Goal: Information Seeking & Learning: Learn about a topic

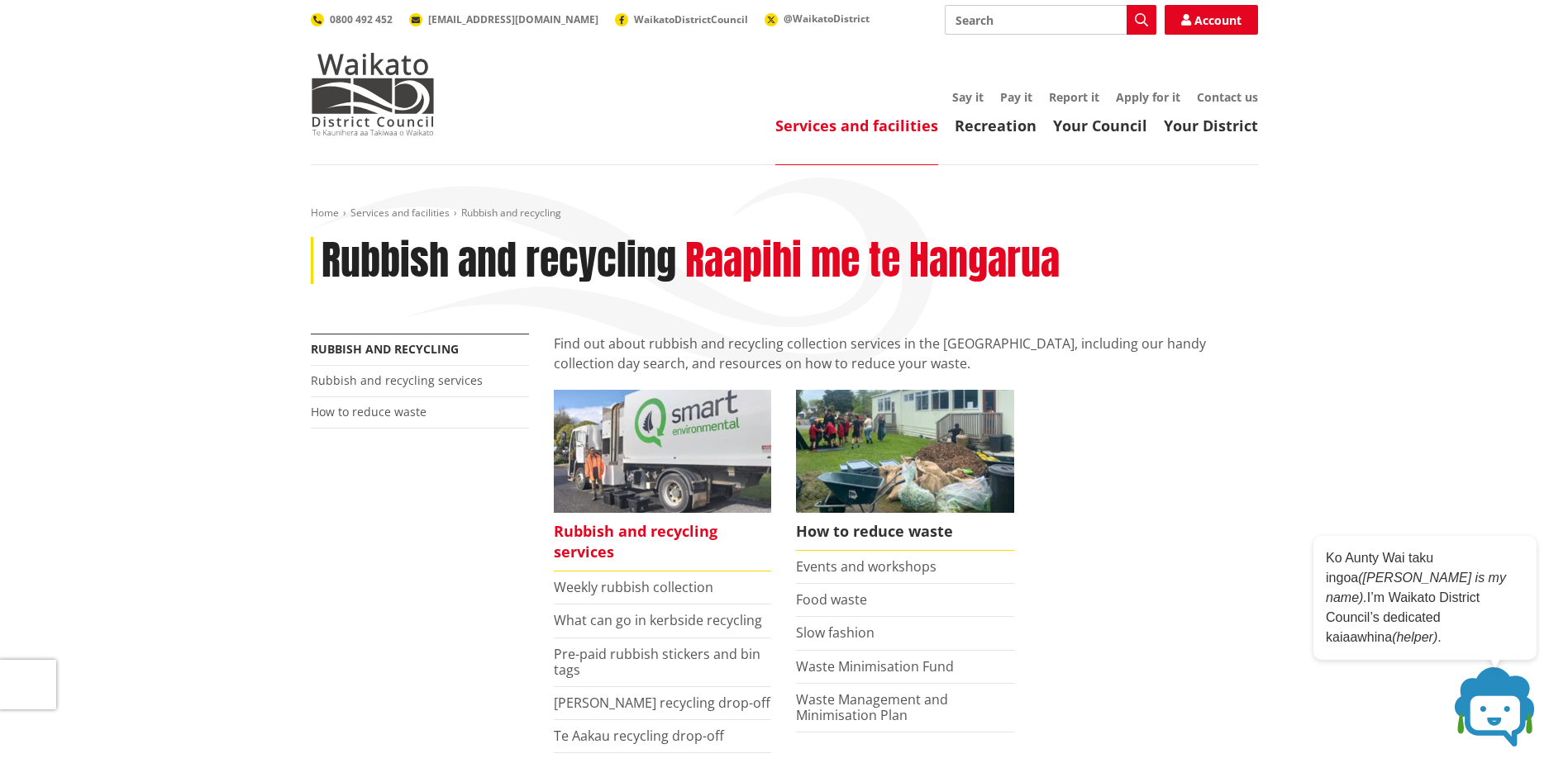
click at [582, 547] on span "Rubbish and recycling services" at bounding box center [663, 542] width 219 height 59
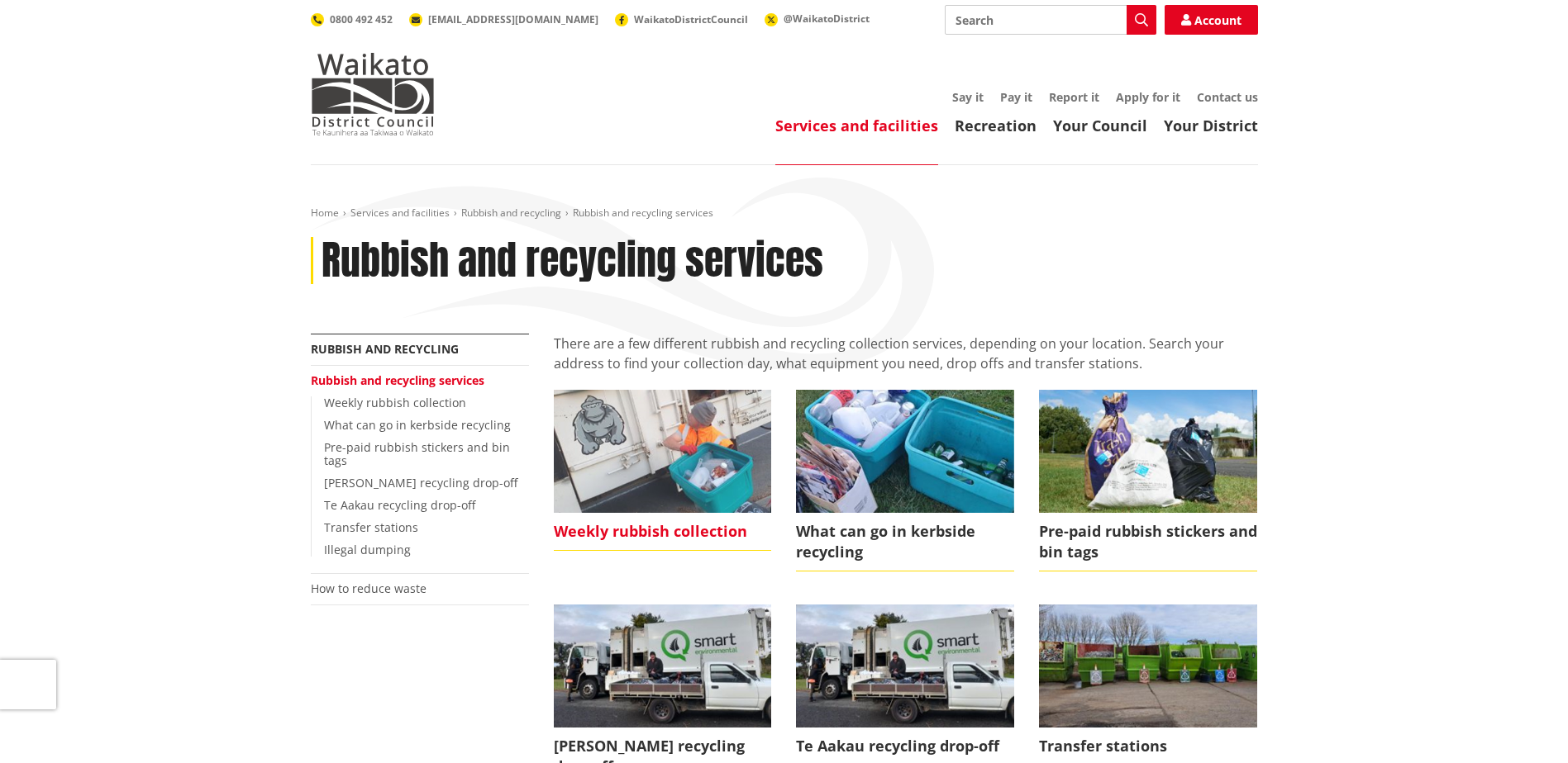
click at [681, 535] on span "Weekly rubbish collection" at bounding box center [663, 531] width 219 height 38
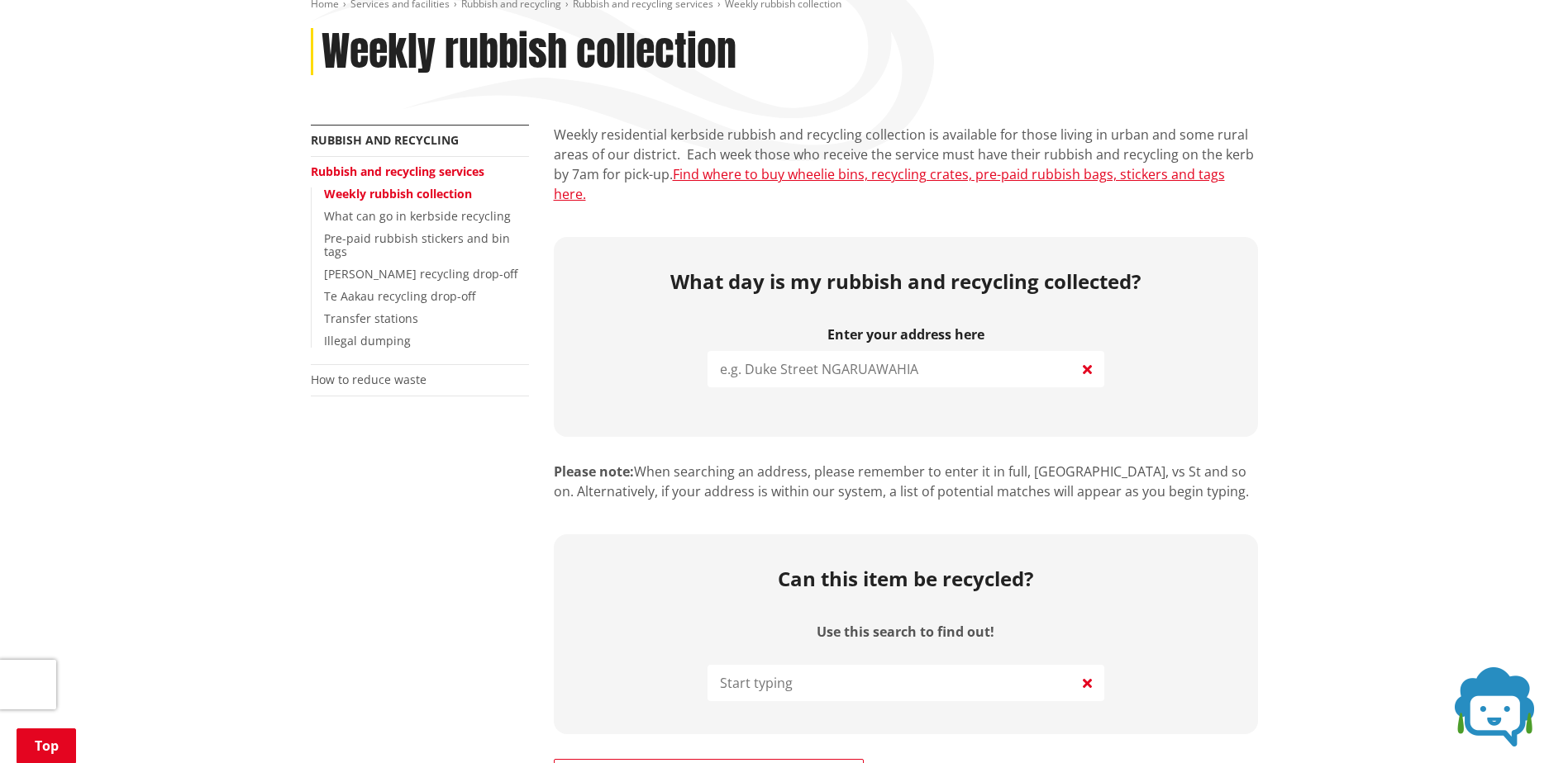
scroll to position [247, 0]
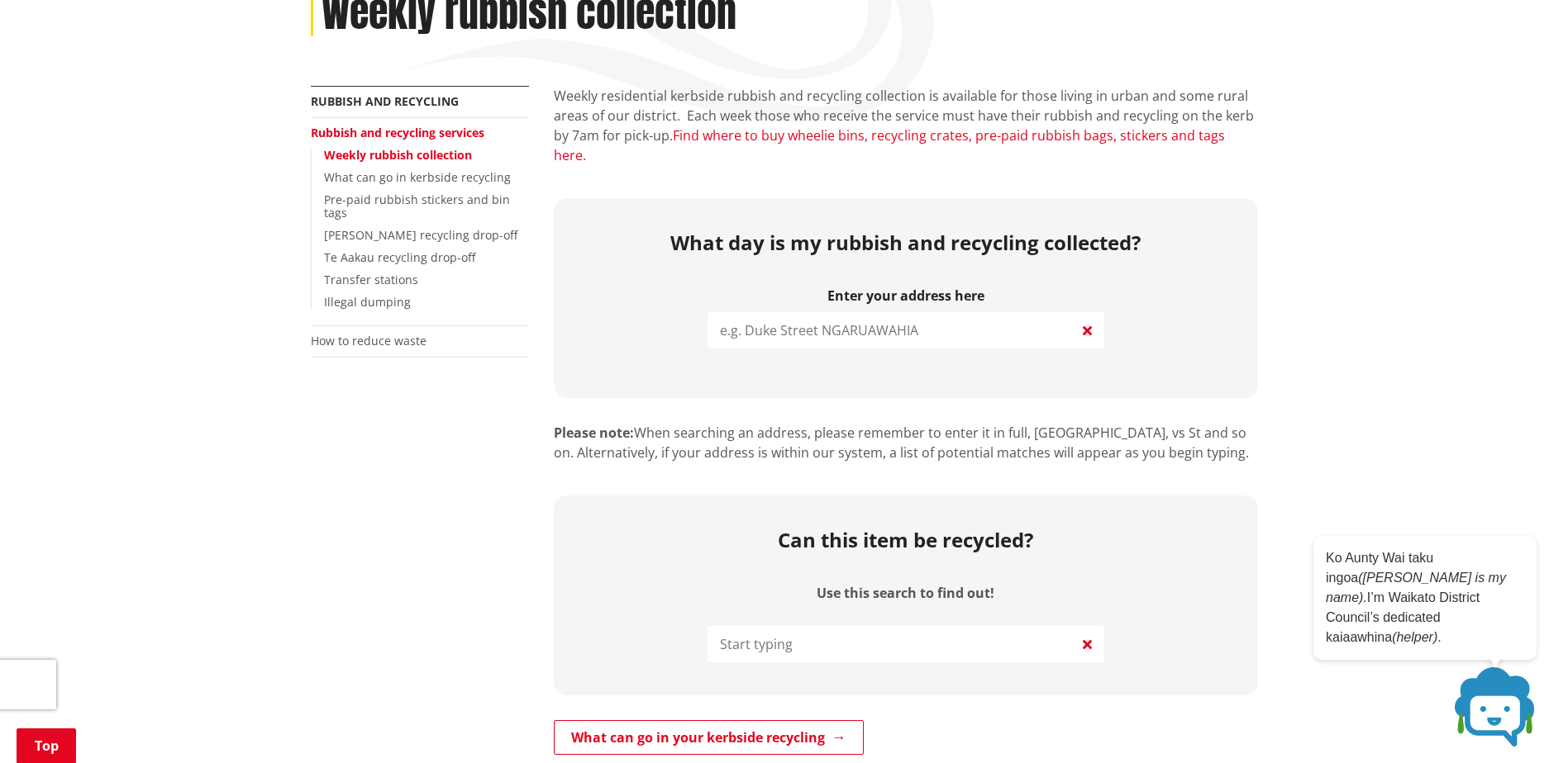
click at [755, 139] on link "Find where to buy wheelie bins, recycling crates, pre-paid rubbish bags, sticke…" at bounding box center [890, 145] width 671 height 38
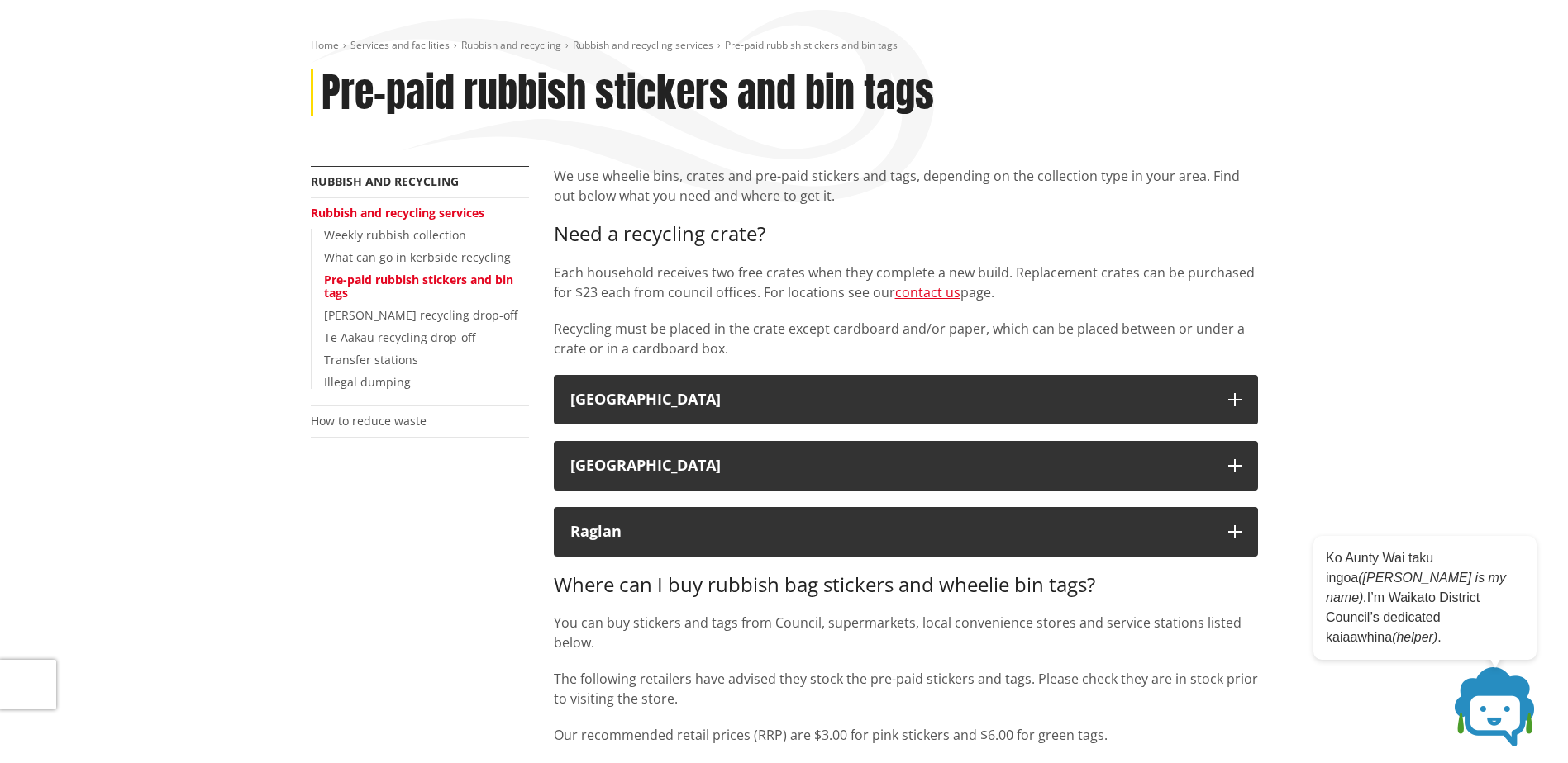
scroll to position [165, 0]
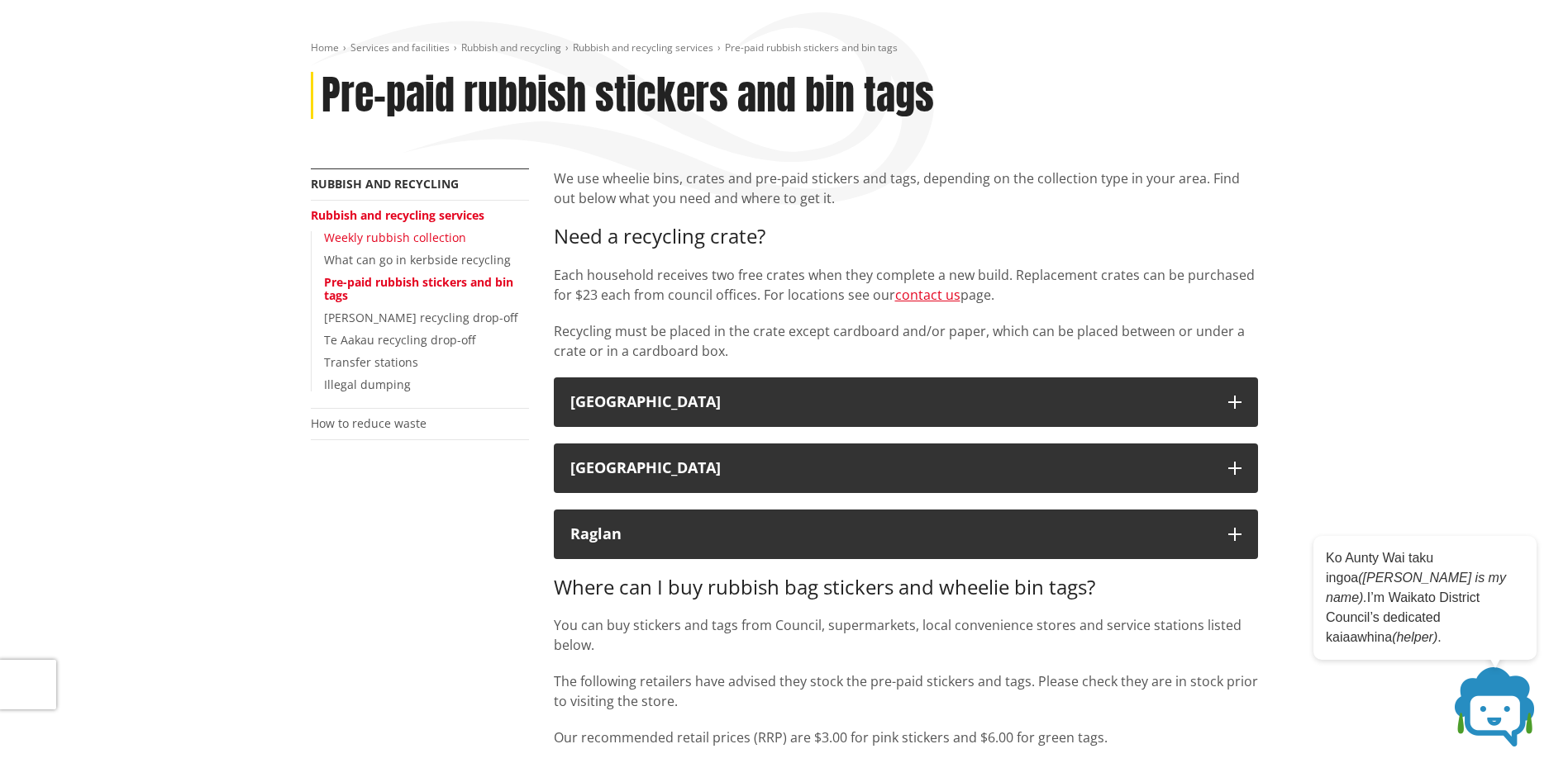
click at [373, 242] on link "Weekly rubbish collection" at bounding box center [396, 237] width 143 height 16
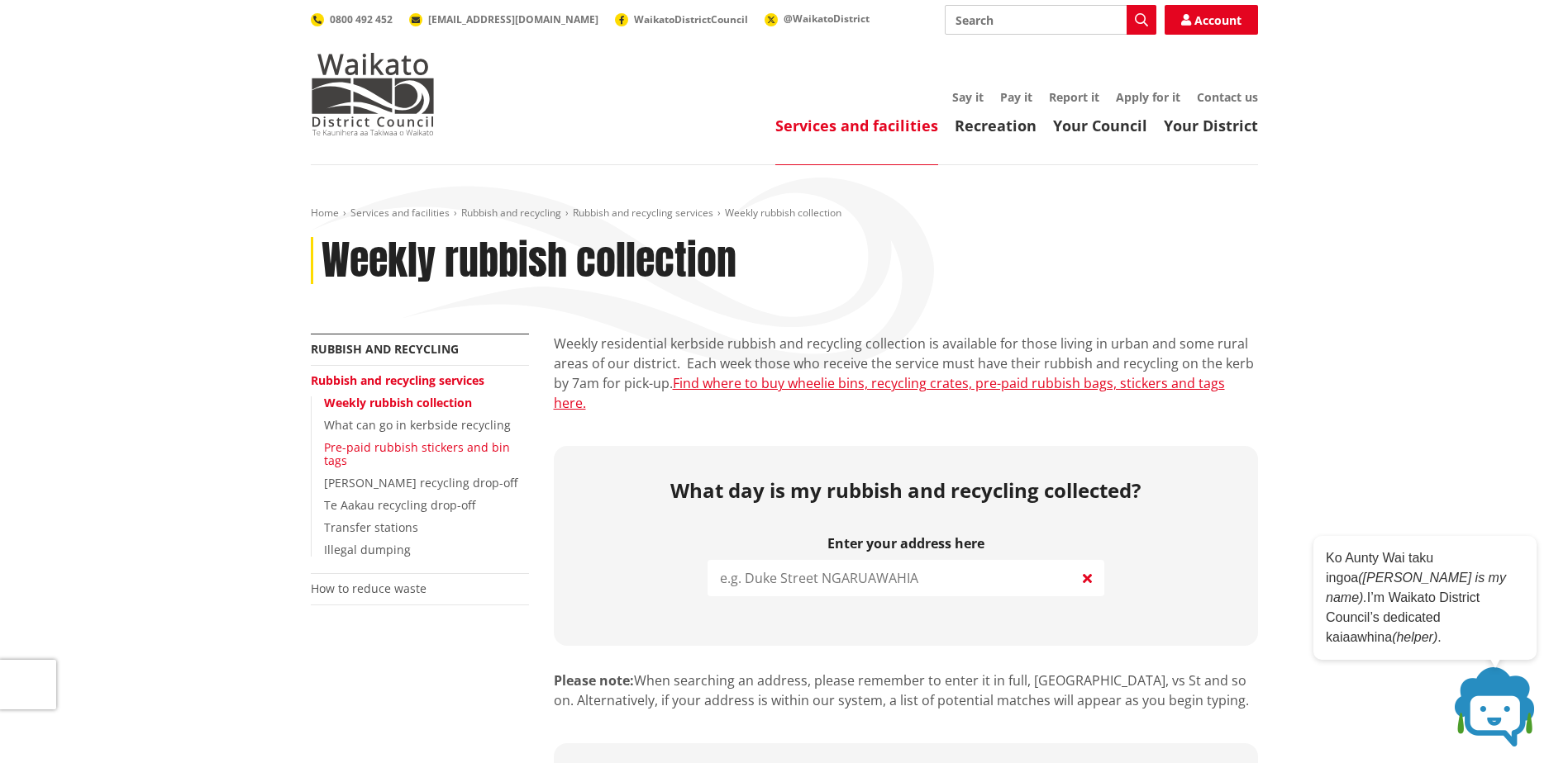
click at [404, 451] on link "Pre-paid rubbish stickers and bin tags" at bounding box center [417, 455] width 186 height 30
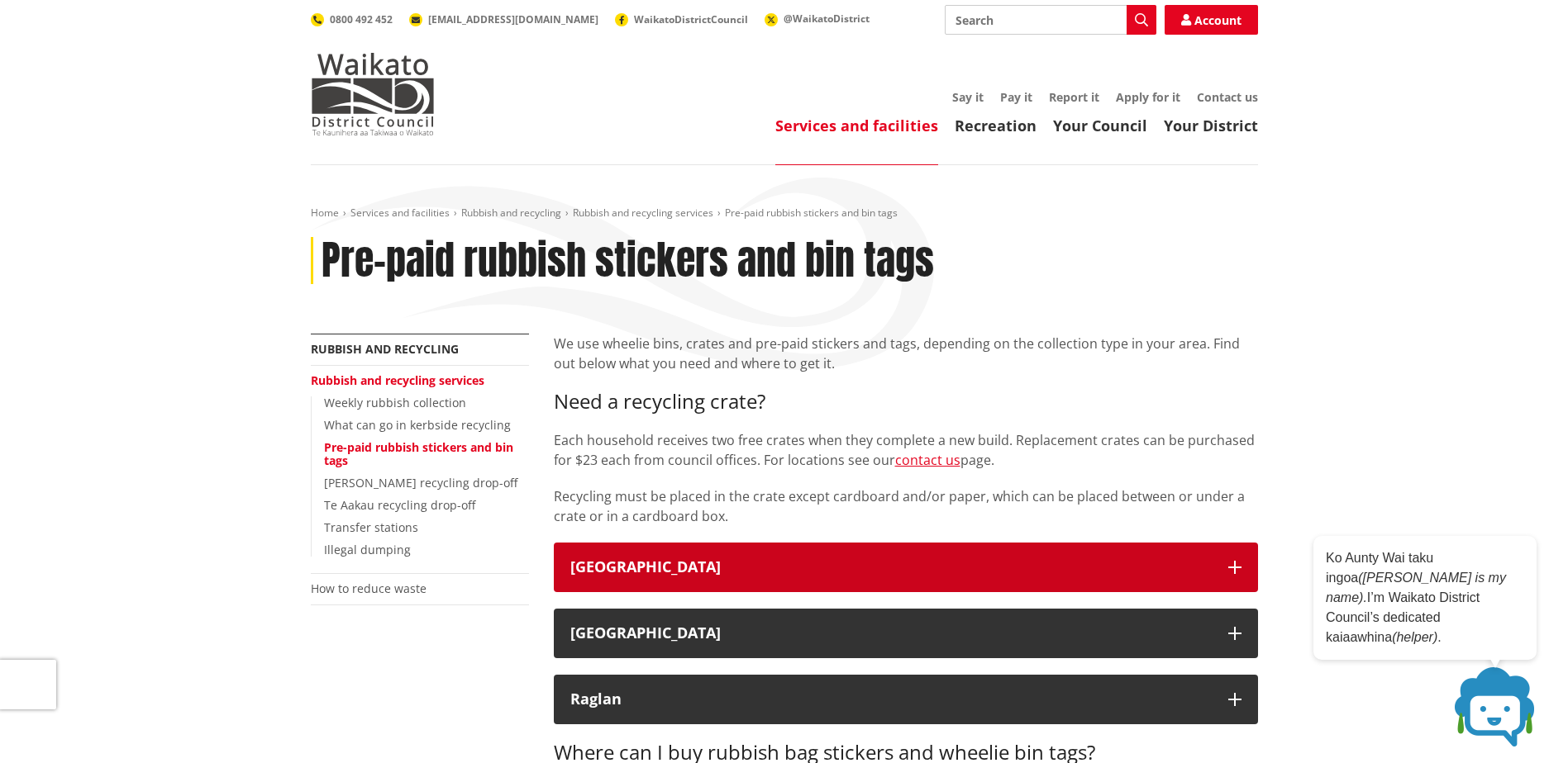
click at [758, 556] on button "Waikato District" at bounding box center [906, 567] width 704 height 50
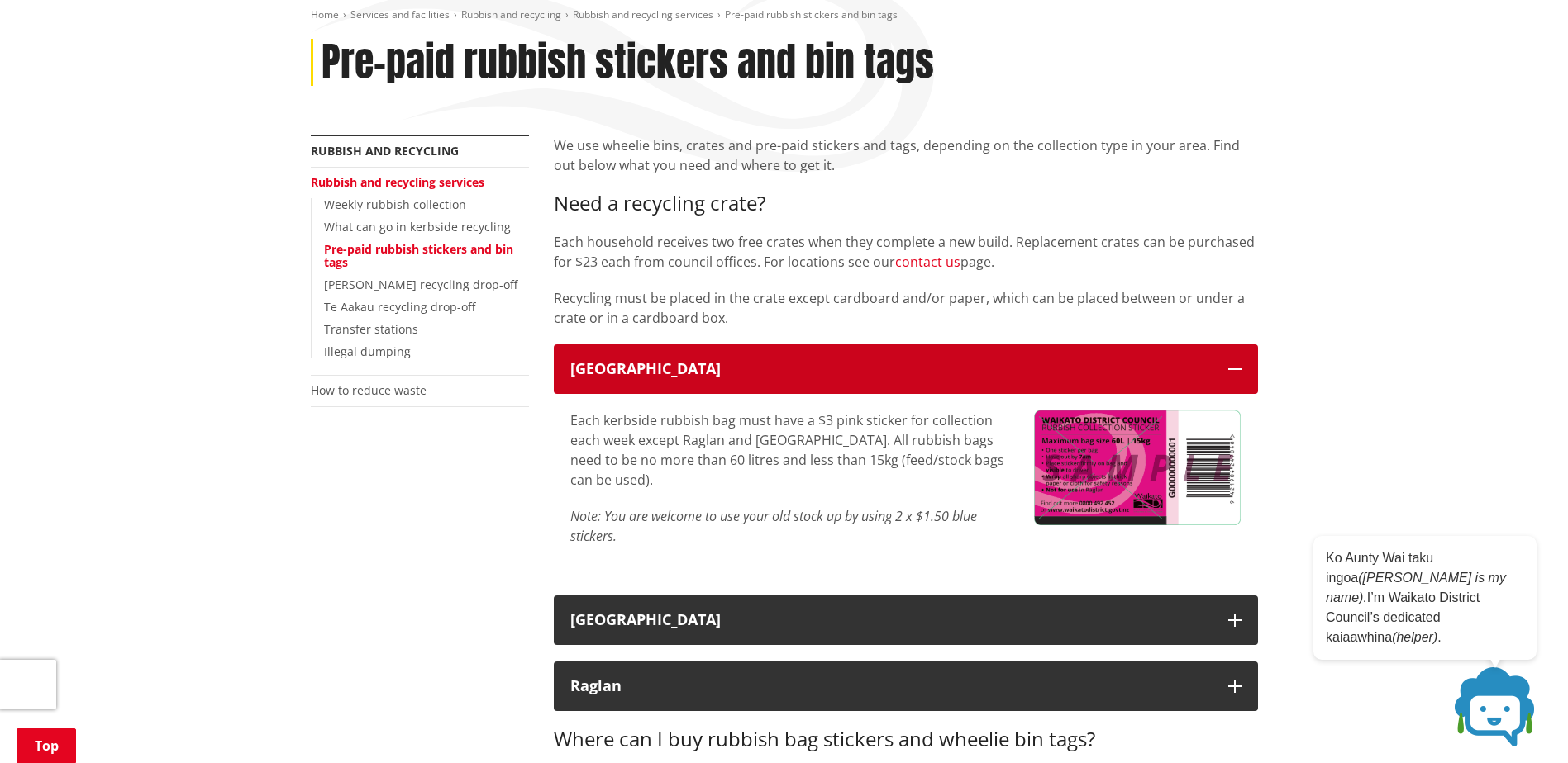
scroll to position [331, 0]
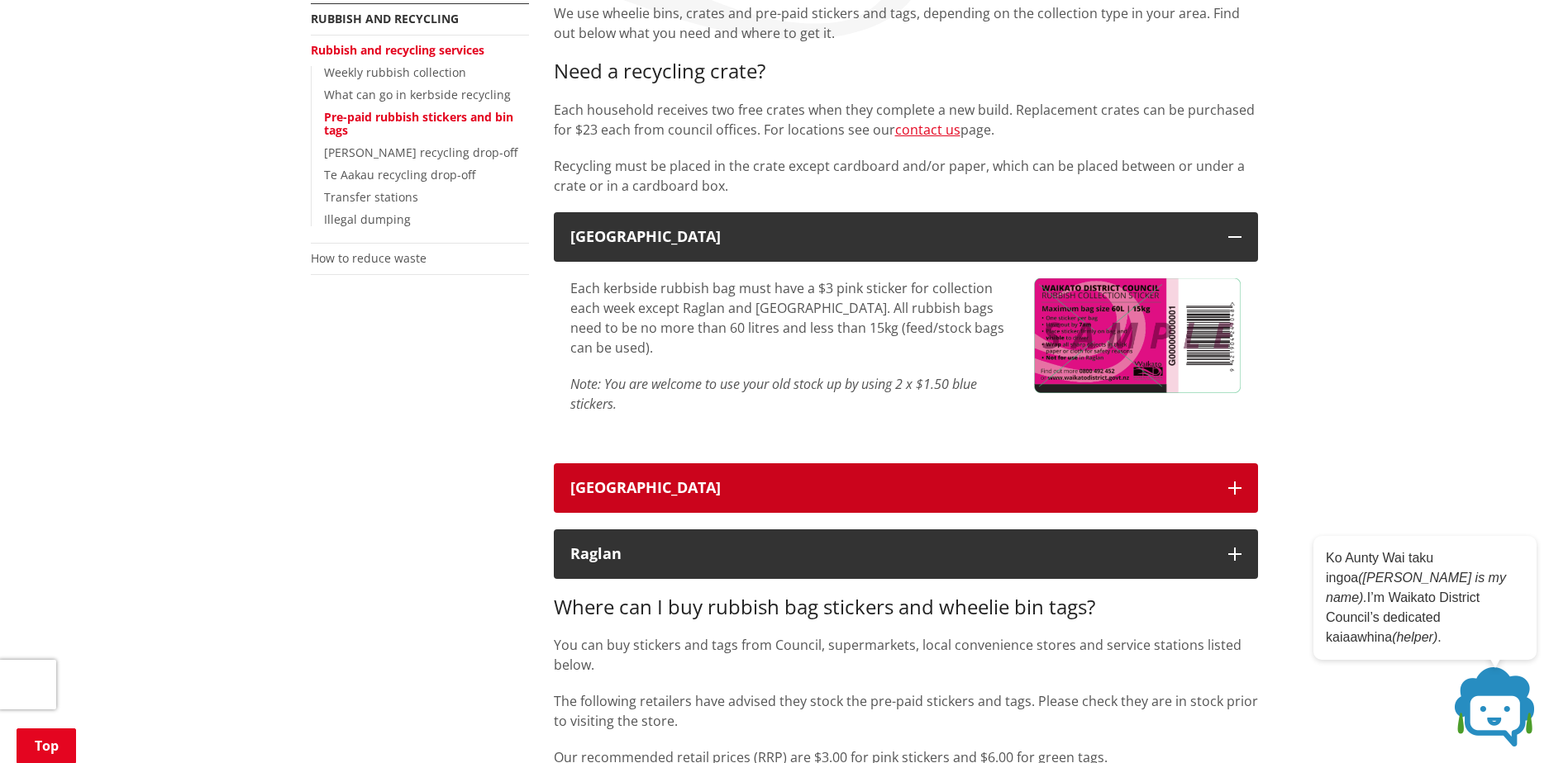
click at [800, 488] on div "Tuakau" at bounding box center [891, 488] width 641 height 17
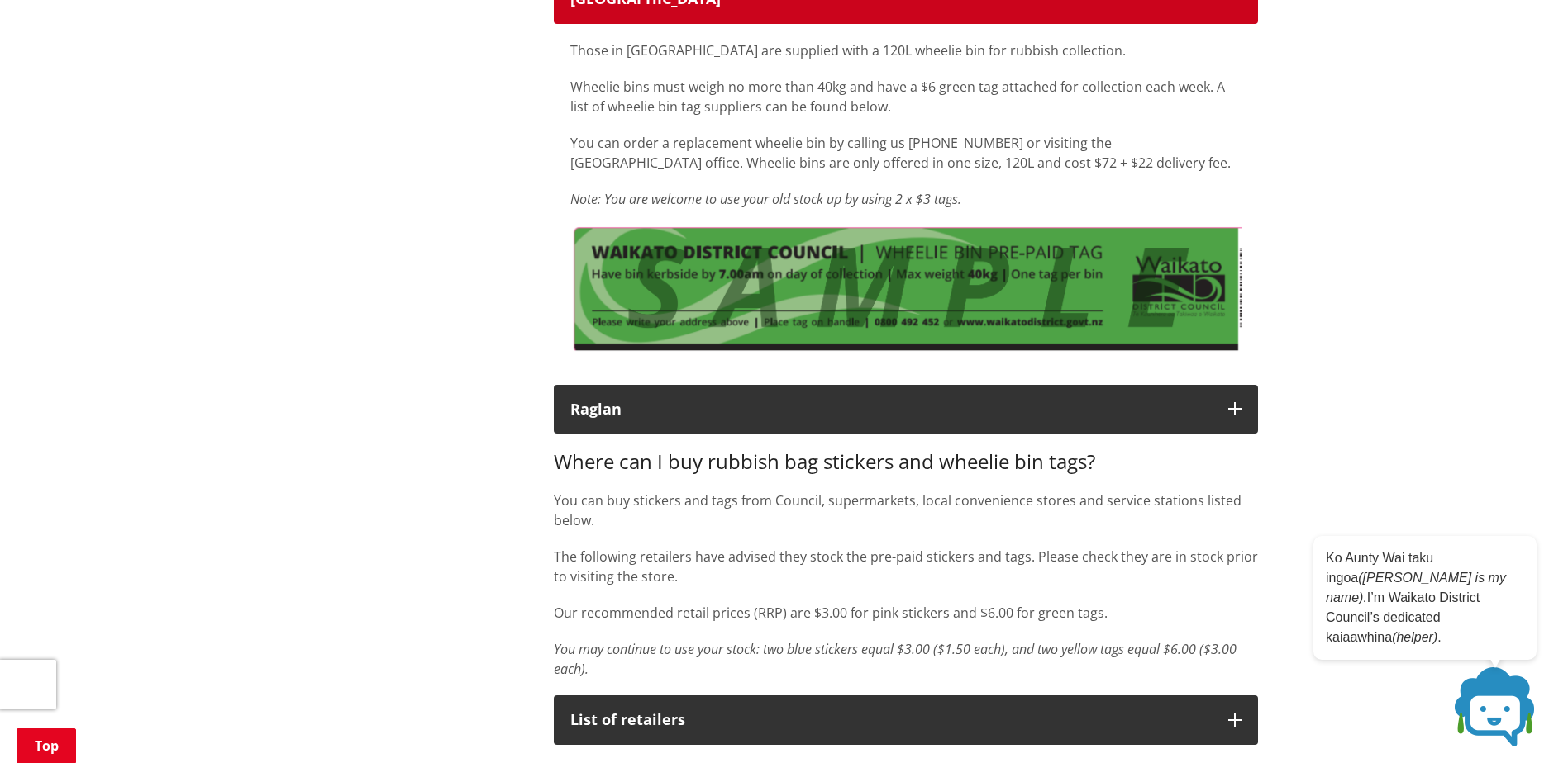
scroll to position [826, 0]
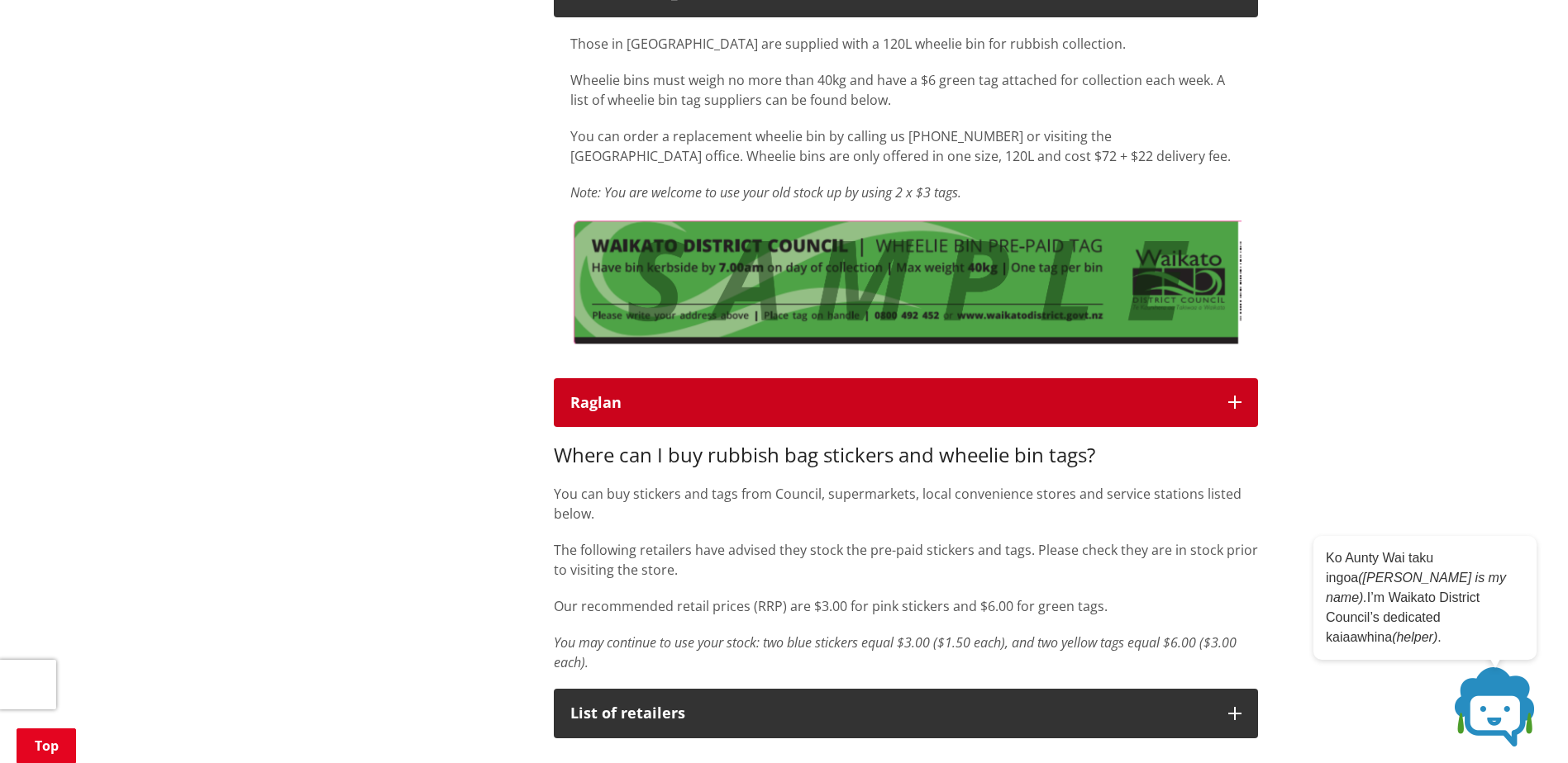
click at [792, 419] on button "Raglan" at bounding box center [906, 403] width 704 height 50
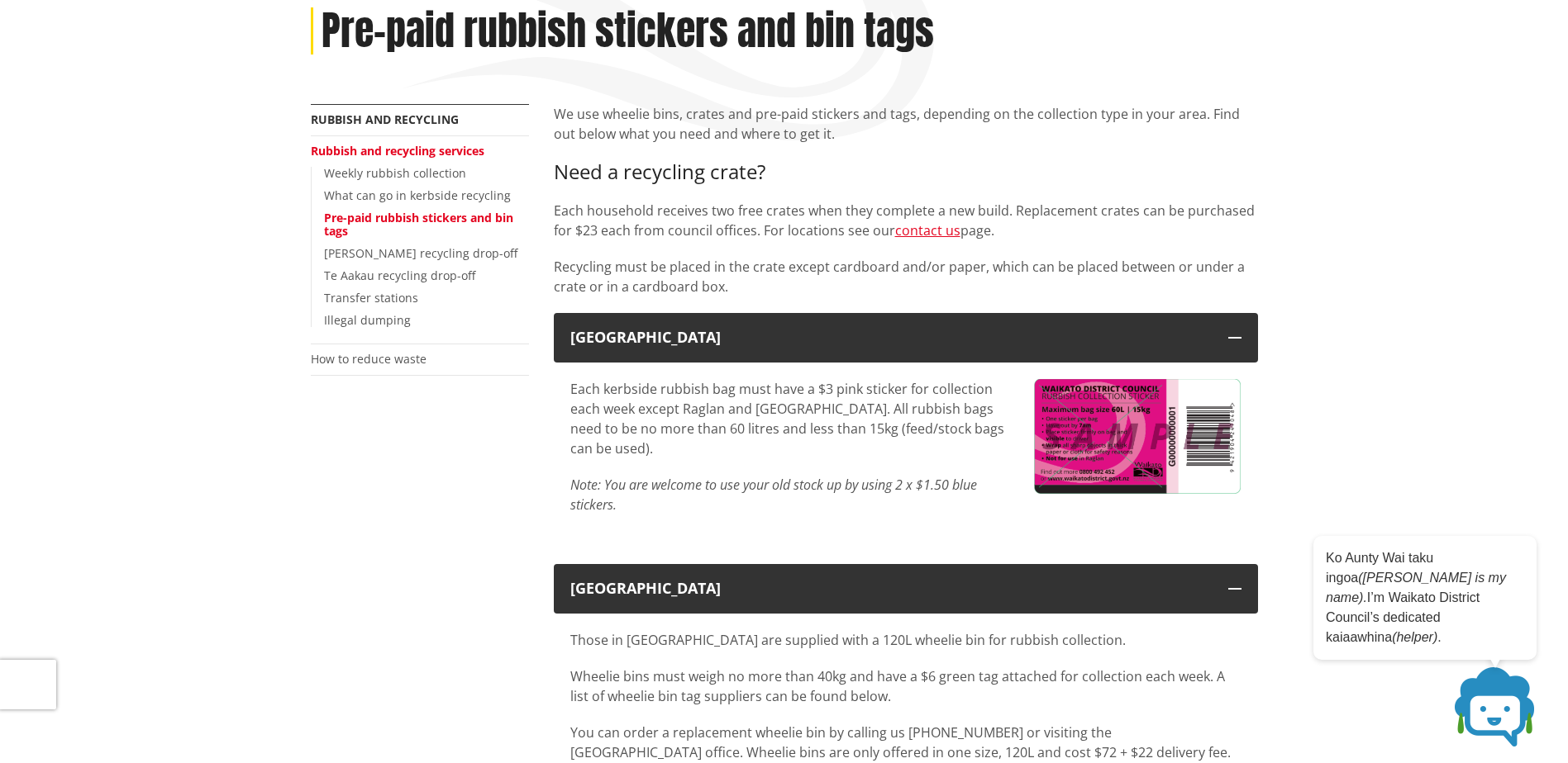
scroll to position [0, 0]
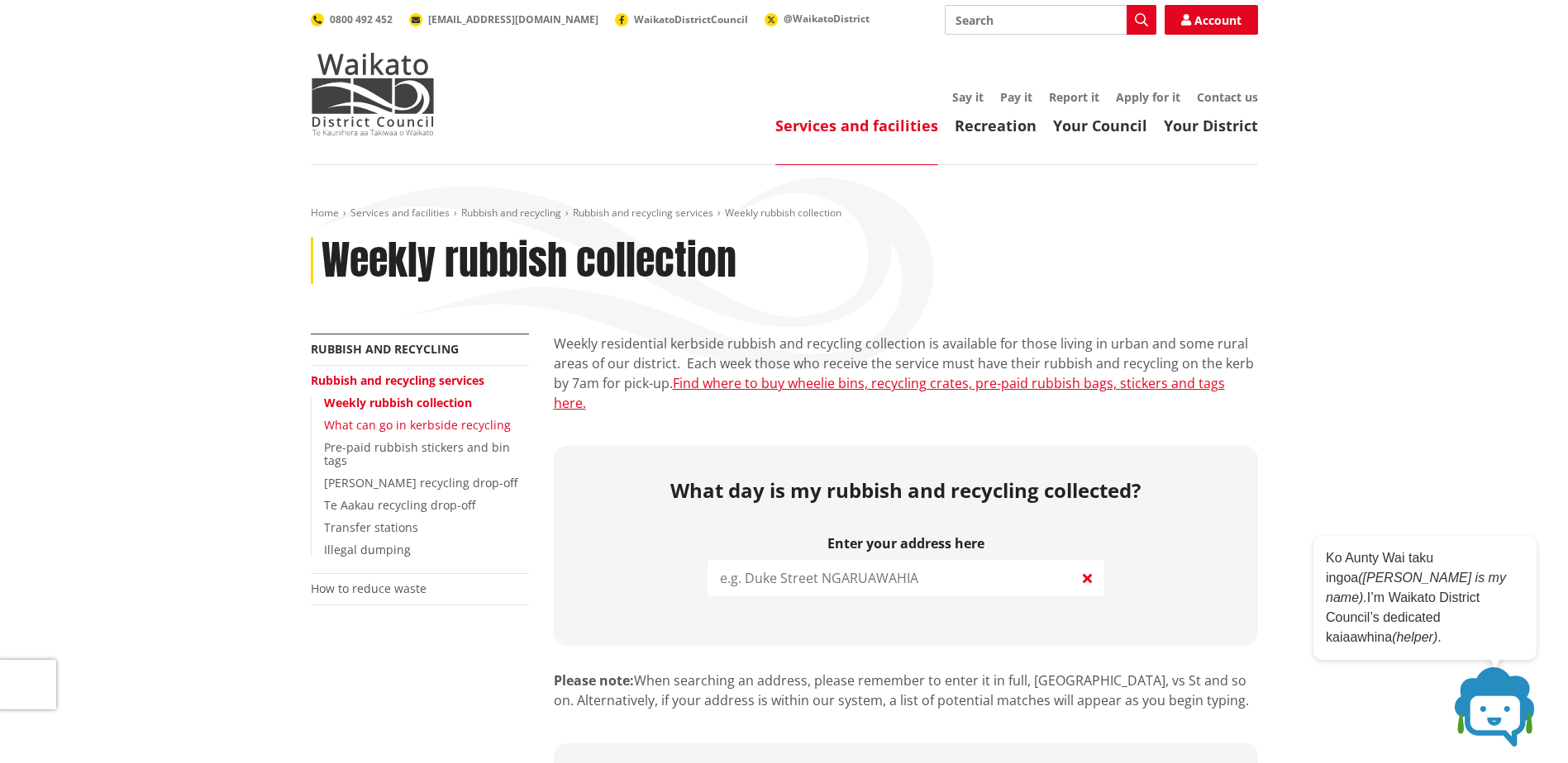
click at [454, 423] on link "What can go in kerbside recycling" at bounding box center [417, 425] width 187 height 16
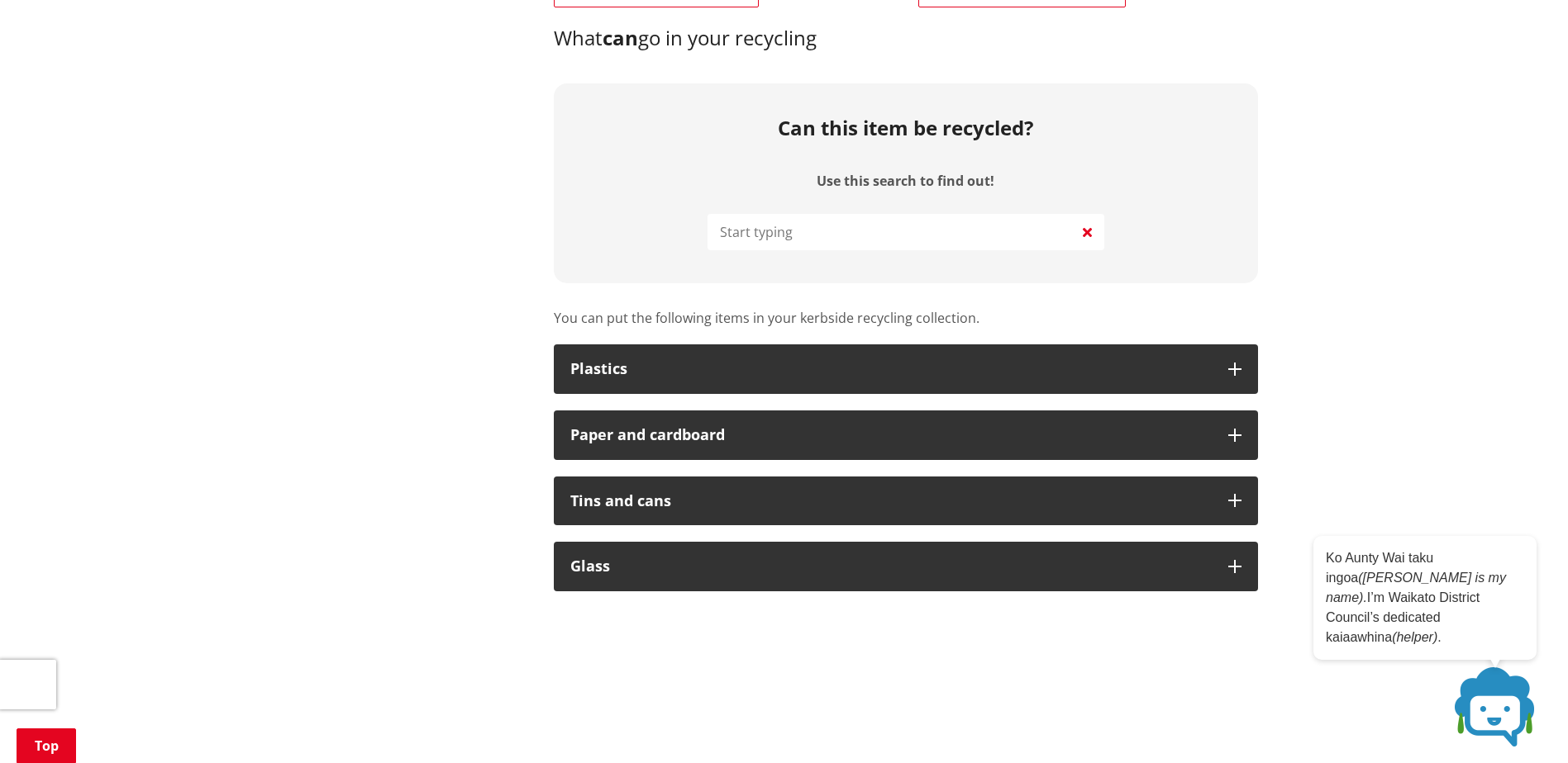
scroll to position [826, 0]
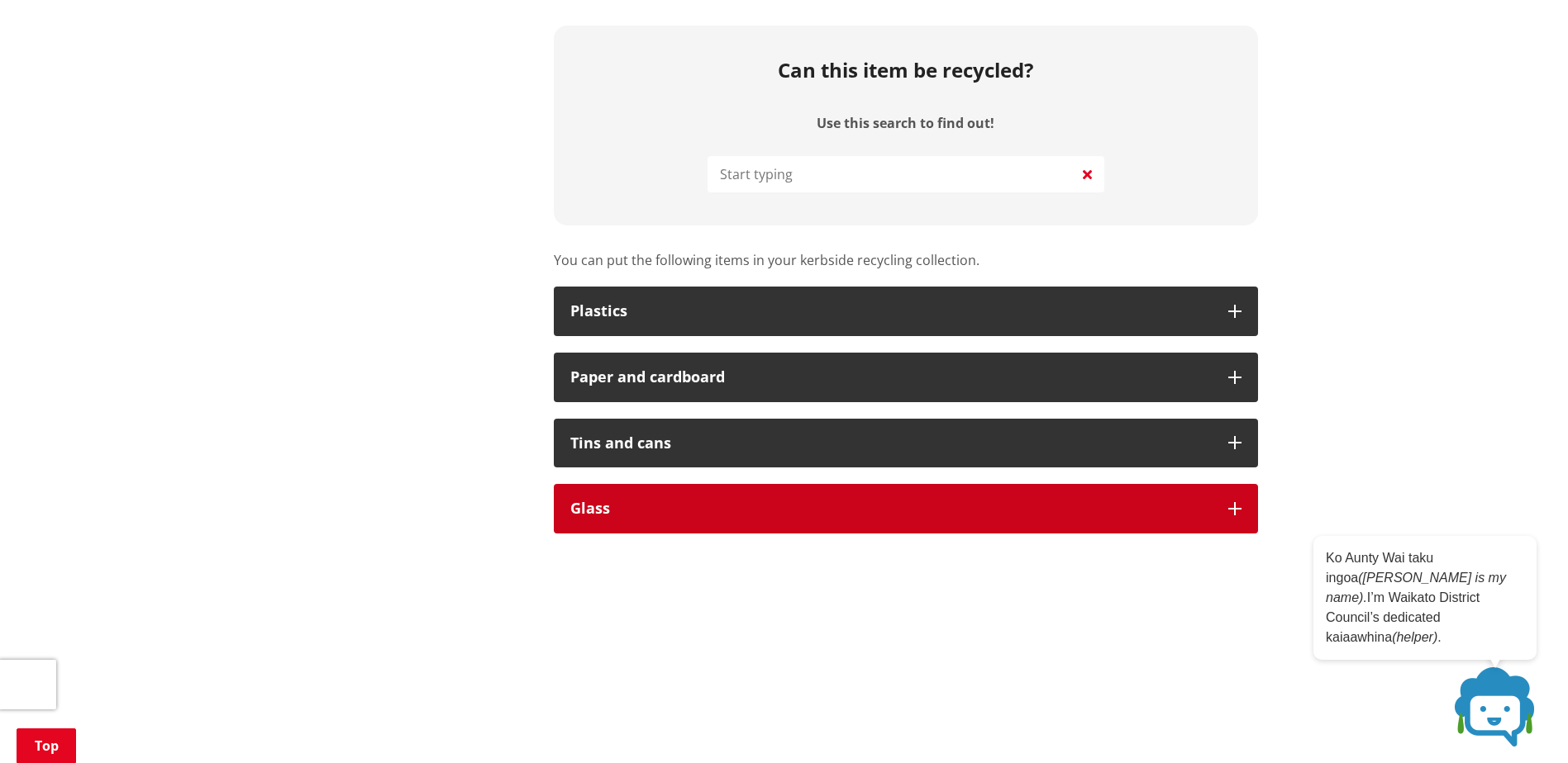
click at [720, 504] on div "Glass" at bounding box center [891, 509] width 641 height 17
